Goal: Task Accomplishment & Management: Complete application form

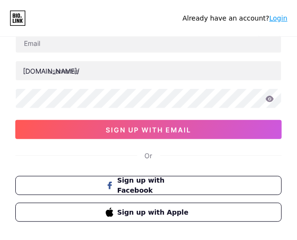
scroll to position [72, 0]
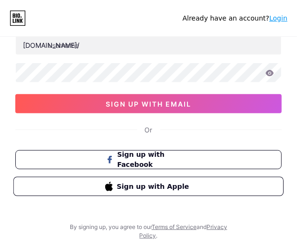
click at [169, 191] on span "Sign up with Apple" at bounding box center [154, 186] width 75 height 10
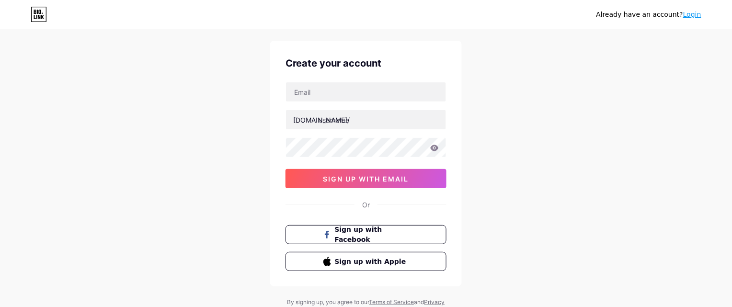
scroll to position [0, 0]
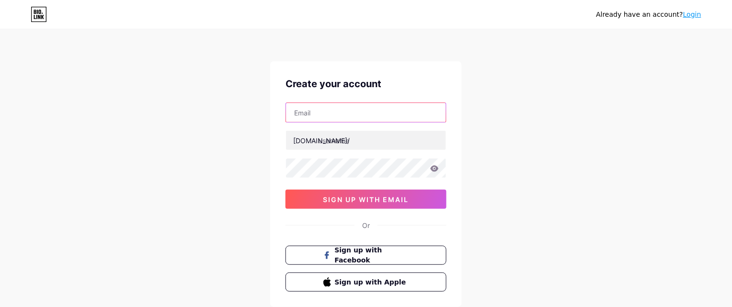
click at [297, 113] on input "text" at bounding box center [366, 112] width 160 height 19
click at [297, 240] on span "Sign up with Facebook" at bounding box center [371, 255] width 75 height 21
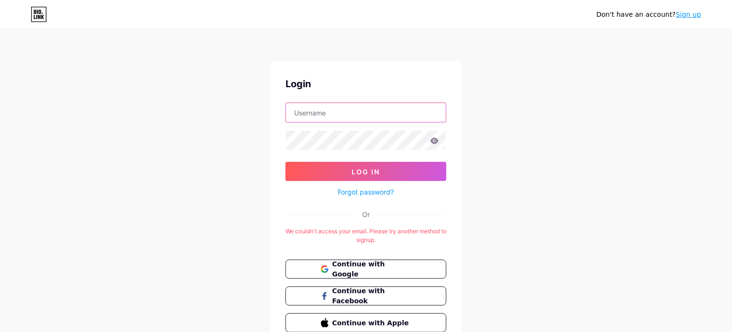
click at [317, 103] on input "text" at bounding box center [366, 112] width 160 height 19
